Goal: Task Accomplishment & Management: Use online tool/utility

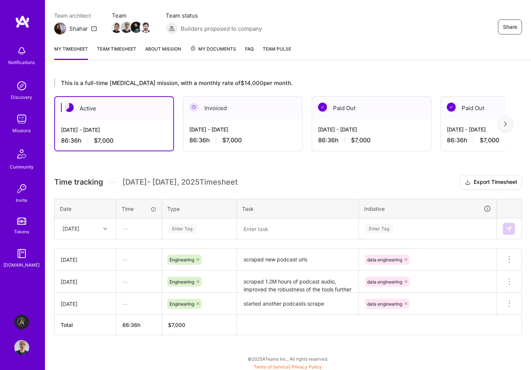
scroll to position [60, 0]
click at [194, 227] on div "Enter Tag" at bounding box center [183, 228] width 28 height 12
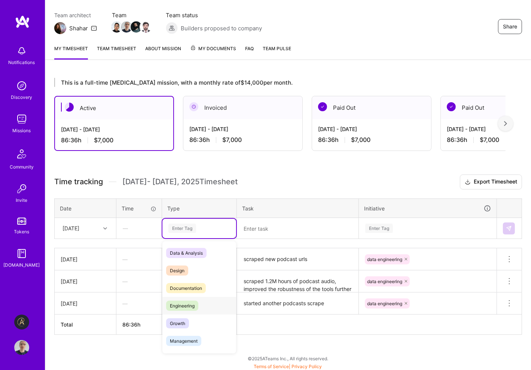
click at [181, 306] on span "Engineering" at bounding box center [182, 306] width 32 height 10
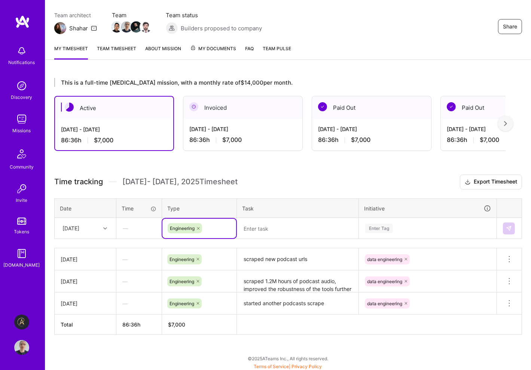
click at [386, 226] on div "Enter Tag" at bounding box center [428, 228] width 137 height 19
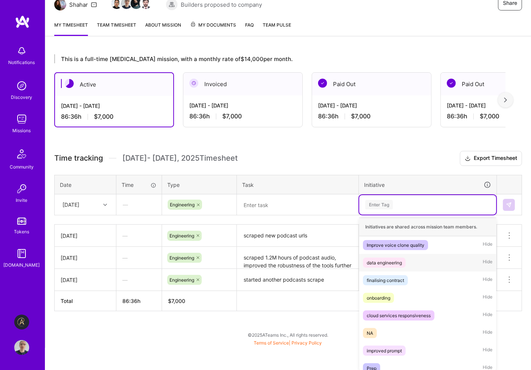
click at [392, 260] on div "data engineering" at bounding box center [384, 263] width 35 height 8
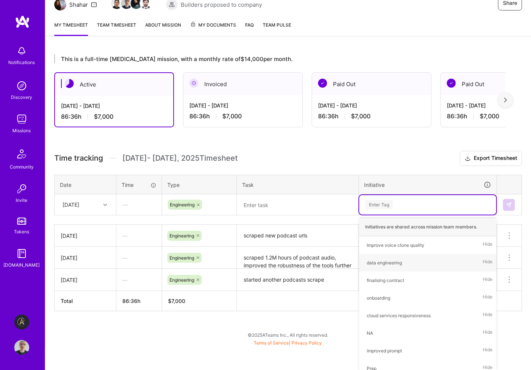
scroll to position [60, 0]
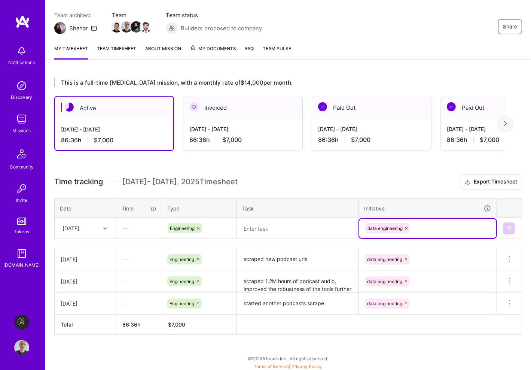
click at [278, 227] on textarea at bounding box center [298, 228] width 120 height 19
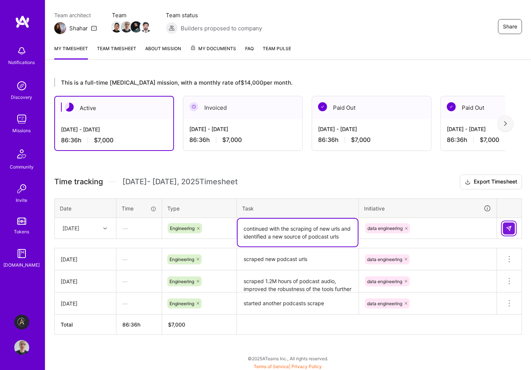
type textarea "continued with the scraping of new urls and identified a new source of podcast …"
click at [509, 228] on img at bounding box center [509, 228] width 6 height 6
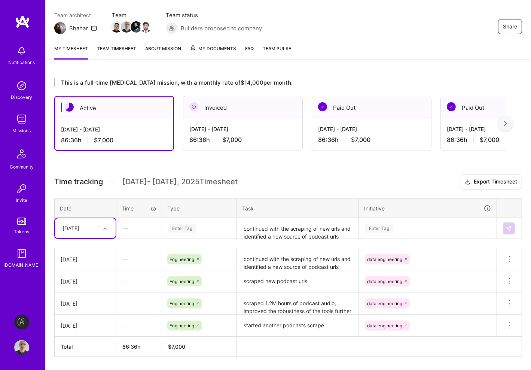
click at [21, 124] on img at bounding box center [21, 119] width 15 height 15
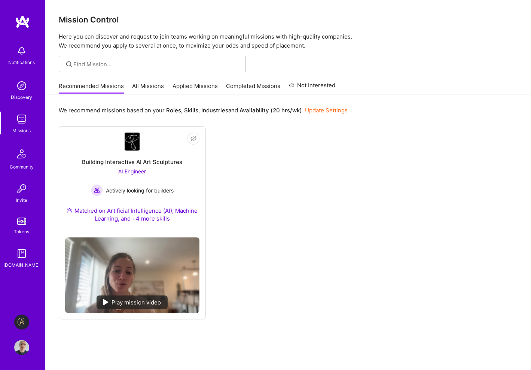
click at [187, 84] on link "Applied Missions" at bounding box center [195, 88] width 45 height 12
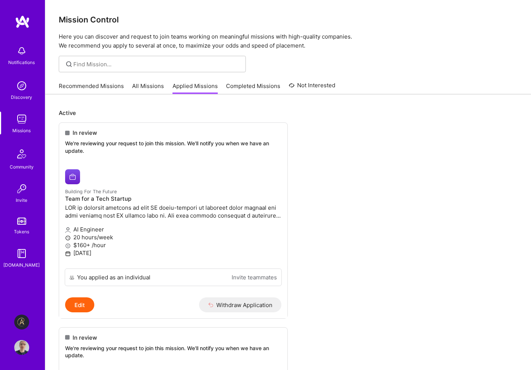
click at [21, 225] on link "Tokens" at bounding box center [22, 225] width 46 height 21
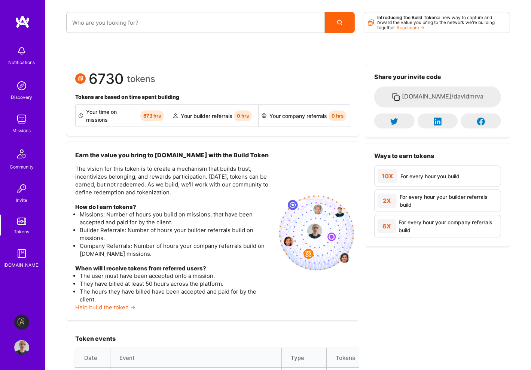
click at [18, 88] on img at bounding box center [21, 85] width 15 height 15
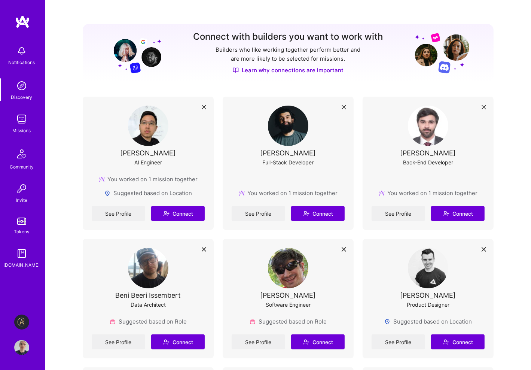
scroll to position [150, 0]
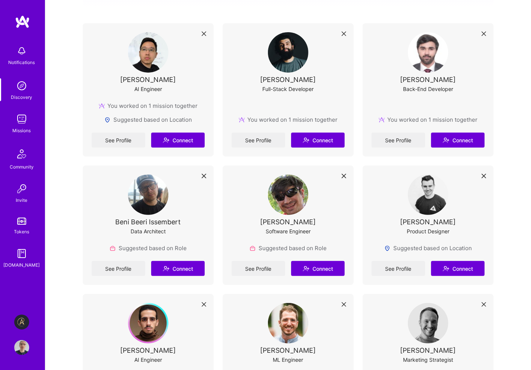
click at [19, 118] on img at bounding box center [21, 119] width 15 height 15
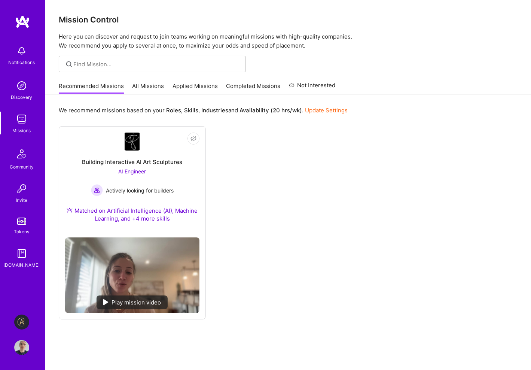
click at [19, 159] on img at bounding box center [22, 154] width 18 height 18
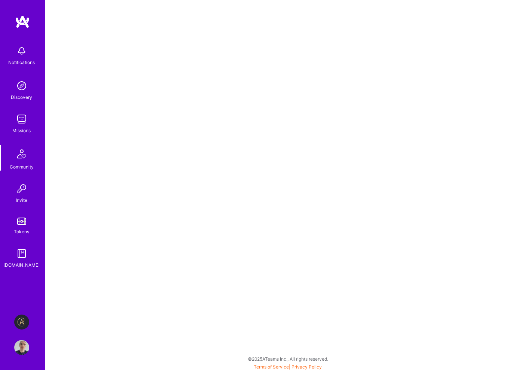
click at [22, 193] on img at bounding box center [21, 188] width 15 height 15
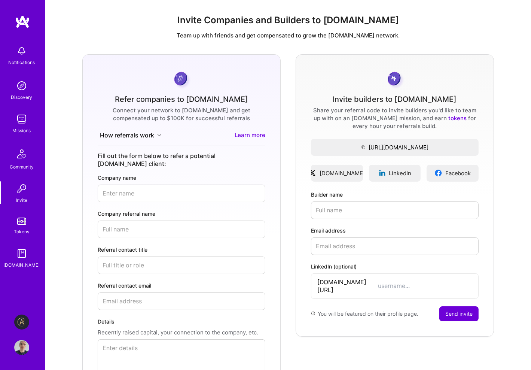
click at [21, 219] on img at bounding box center [21, 221] width 9 height 7
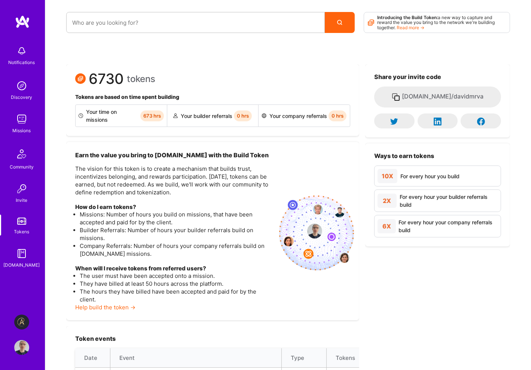
click at [21, 256] on img at bounding box center [21, 253] width 15 height 15
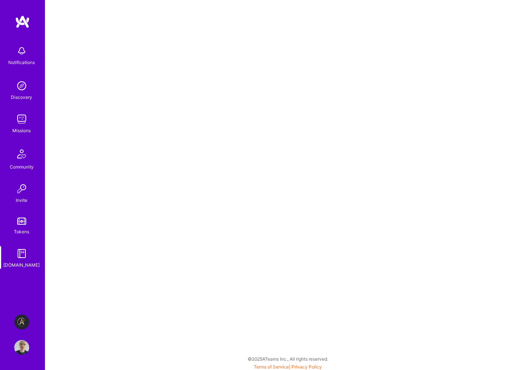
click at [21, 323] on img at bounding box center [21, 322] width 15 height 15
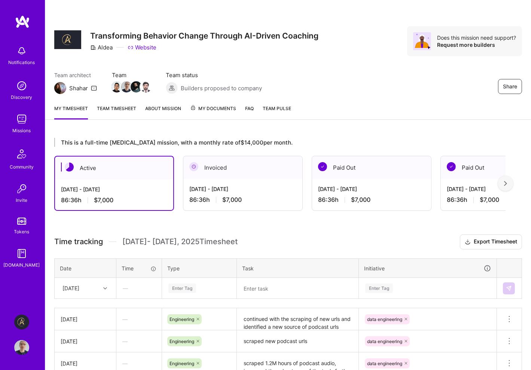
click at [19, 22] on img at bounding box center [22, 21] width 15 height 13
